Goal: Information Seeking & Learning: Learn about a topic

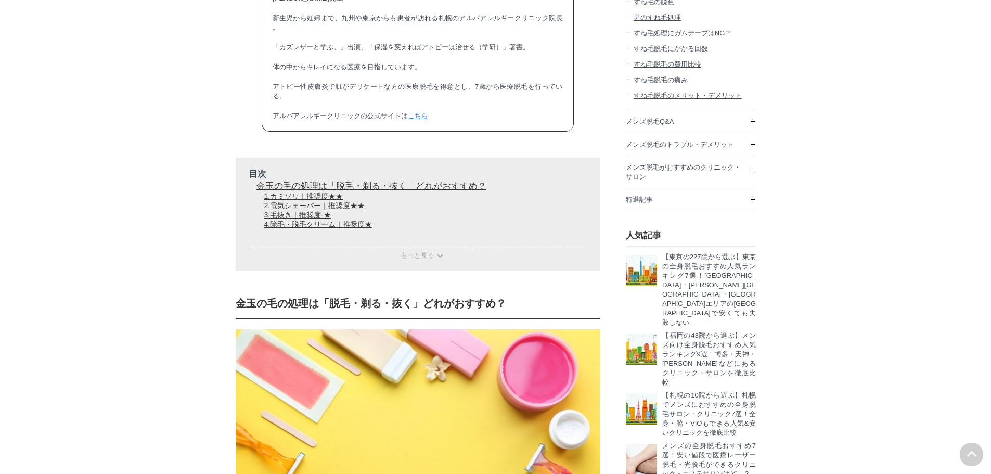
scroll to position [1509, 0]
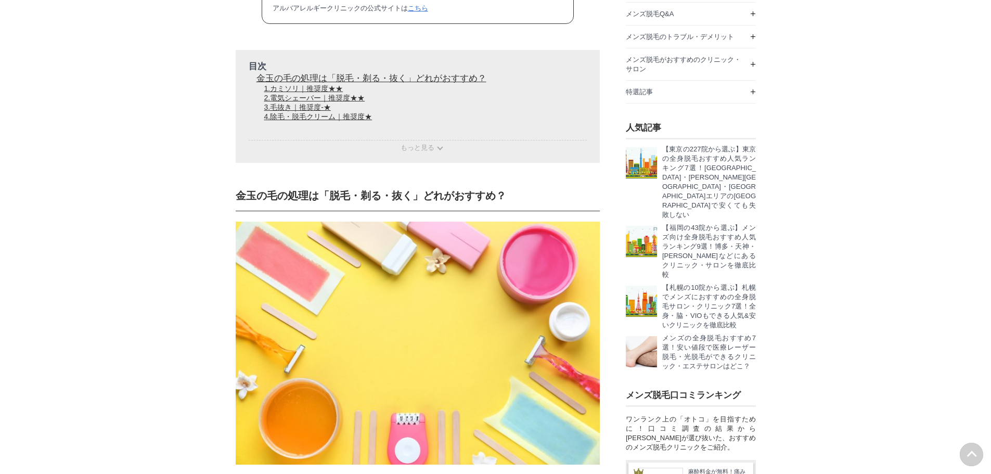
click at [406, 163] on div "目次 金玉の毛の処理は「脱毛・剃る・抜く」どれがおすすめ？ 1.カミソリ｜推奨度★★ 2.電気シェーバー｜推奨度★★ 3.毛抜き｜推奨度-★ 4.除毛・脱毛ク…" at bounding box center [418, 106] width 364 height 113
click at [412, 151] on span "もっと見る" at bounding box center [418, 148] width 34 height 8
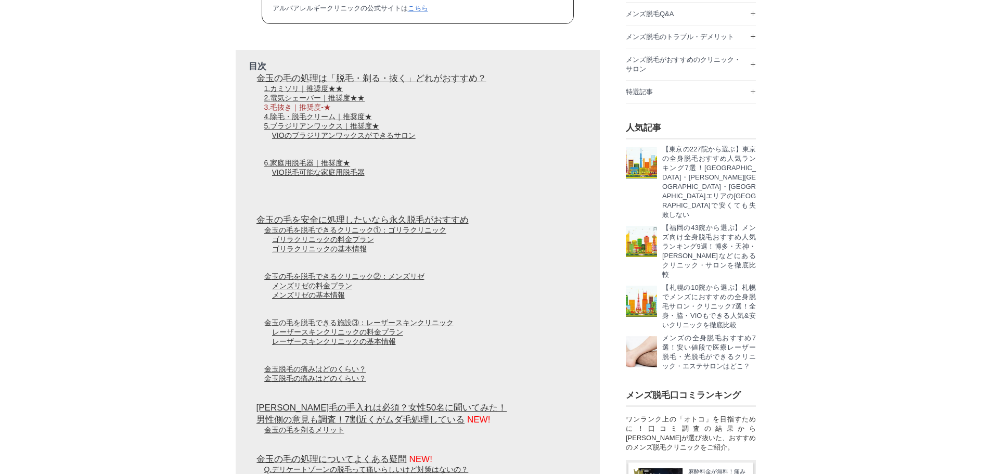
click at [287, 111] on link "3.毛抜き｜推奨度-★" at bounding box center [297, 107] width 67 height 8
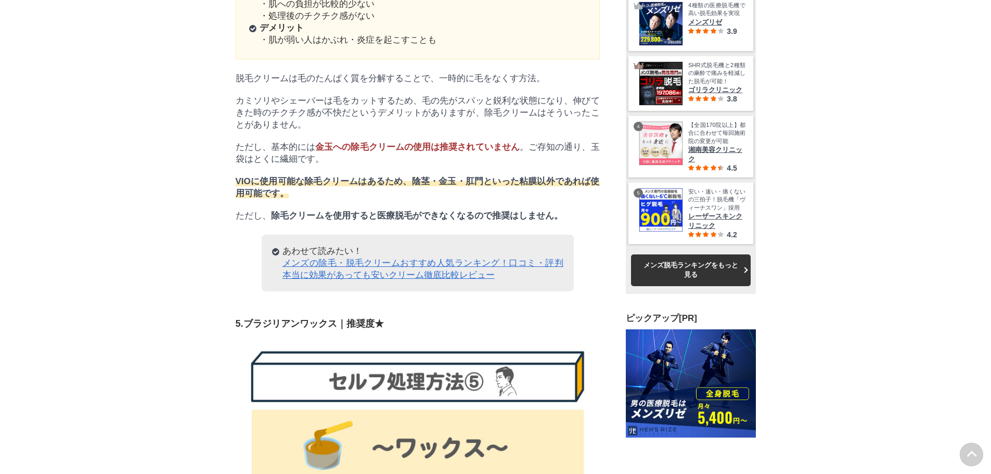
scroll to position [2482, 130]
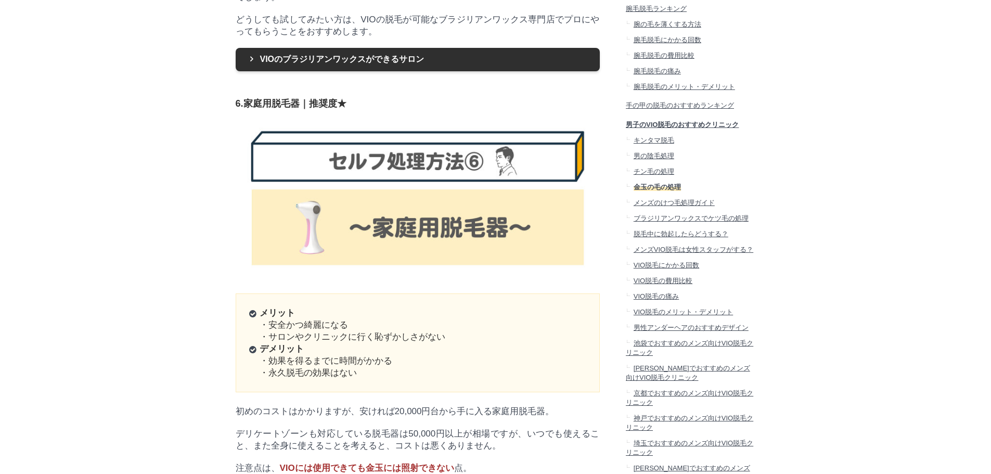
click at [669, 175] on span "チン毛の処理" at bounding box center [653, 172] width 41 height 8
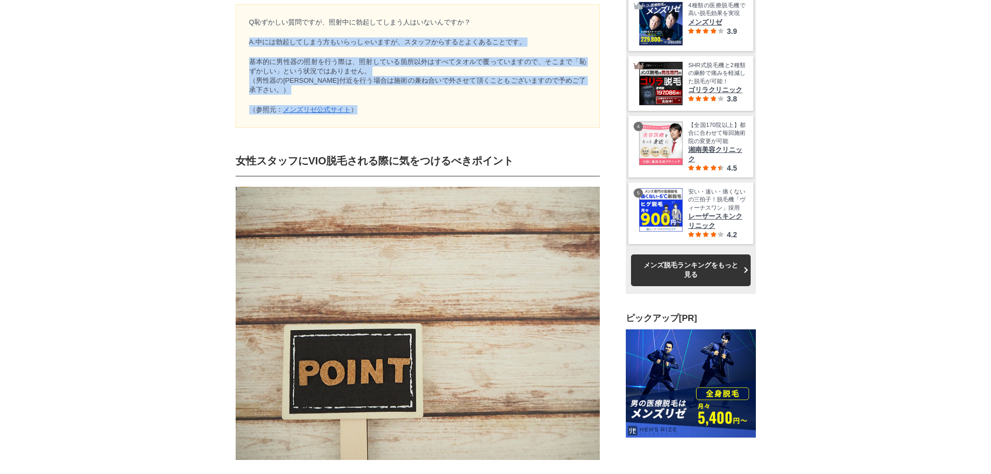
drag, startPoint x: 526, startPoint y: 137, endPoint x: 528, endPoint y: 211, distance: 73.9
click at [528, 114] on div "Q恥ずかしい質問ですが、照射中に勃起してしまう人はいないんですか？ A.中には勃起してしまう方もいらっしゃいますが、スタッフからするとよくあることです。 基本…" at bounding box center [417, 66] width 337 height 97
click at [515, 114] on p "（参照元： メンズリゼ公式サイト ）" at bounding box center [417, 109] width 337 height 9
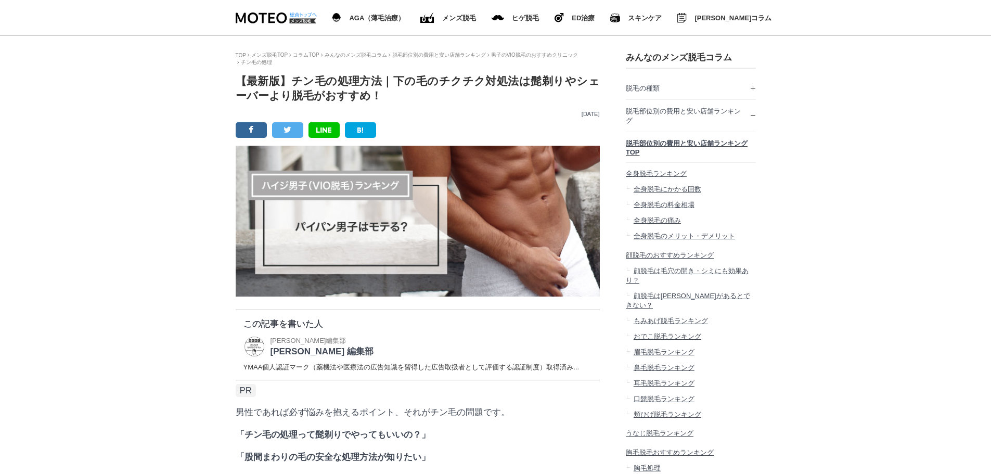
scroll to position [49410, 51892]
